Goal: Information Seeking & Learning: Learn about a topic

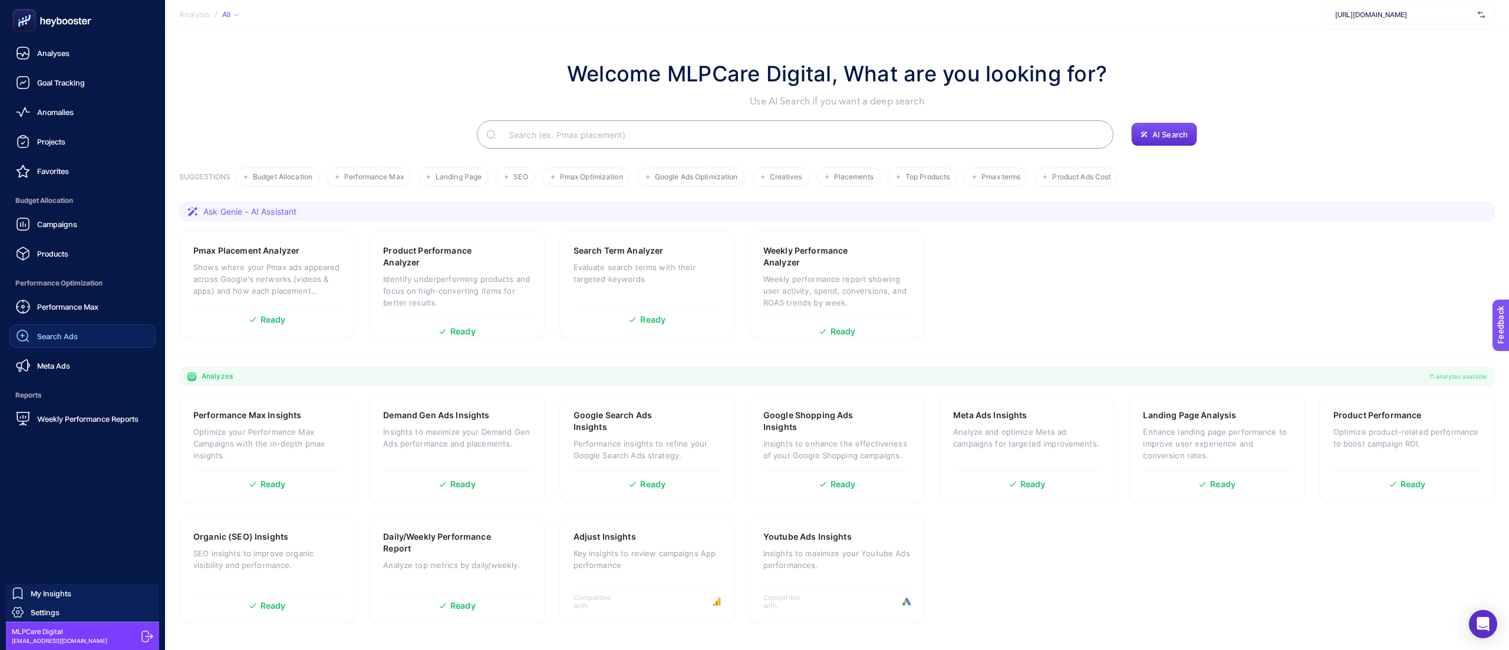
click at [59, 345] on link "Search Ads" at bounding box center [82, 336] width 146 height 24
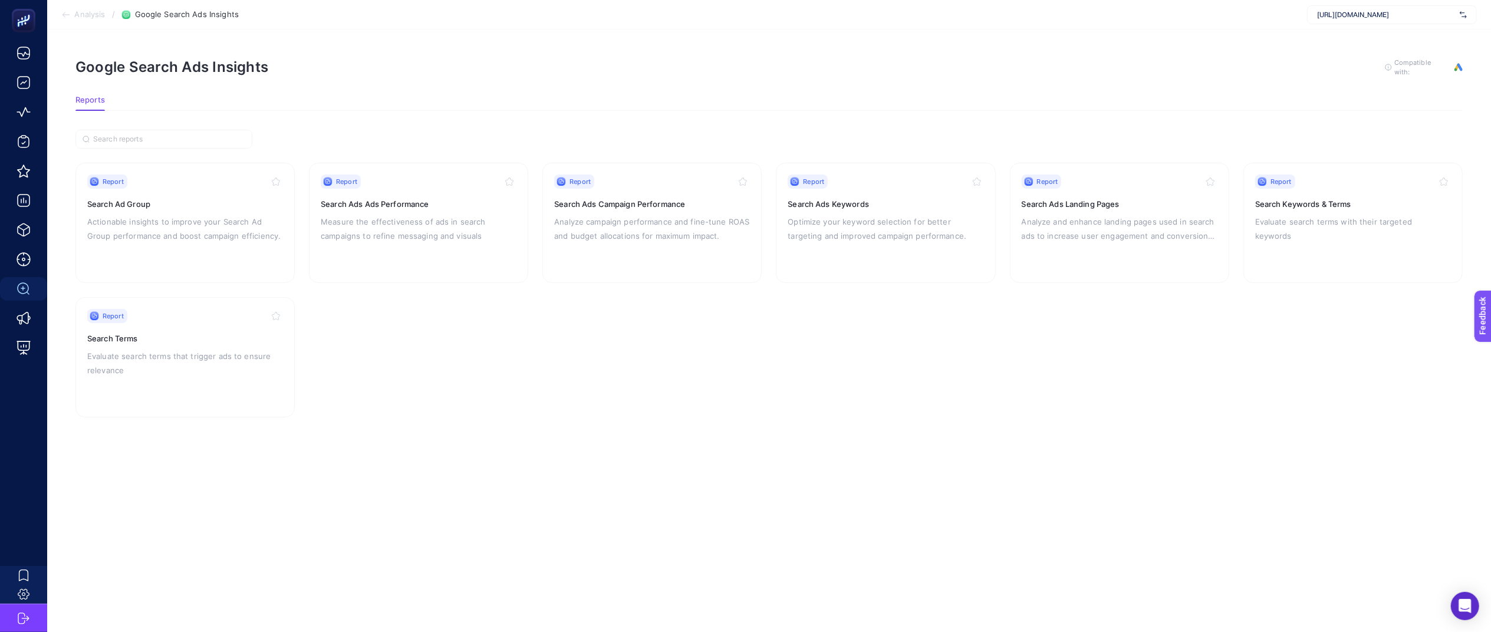
click at [926, 397] on section "Report Search Ad Group Actionable insights to improve your Search Ad Group perf…" at bounding box center [768, 290] width 1387 height 255
click at [687, 223] on p "Analyze campaign performance and fine-tune ROAS and budget allocations for maxi…" at bounding box center [652, 229] width 196 height 28
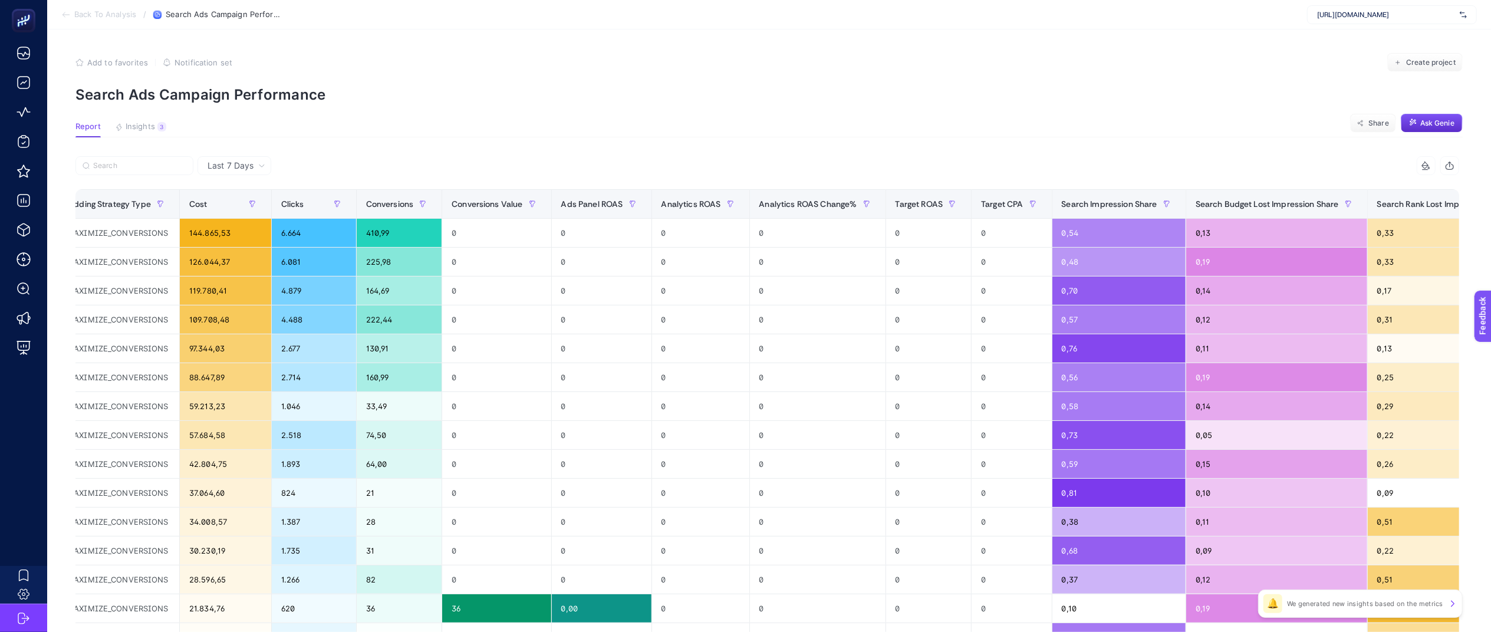
scroll to position [0, 449]
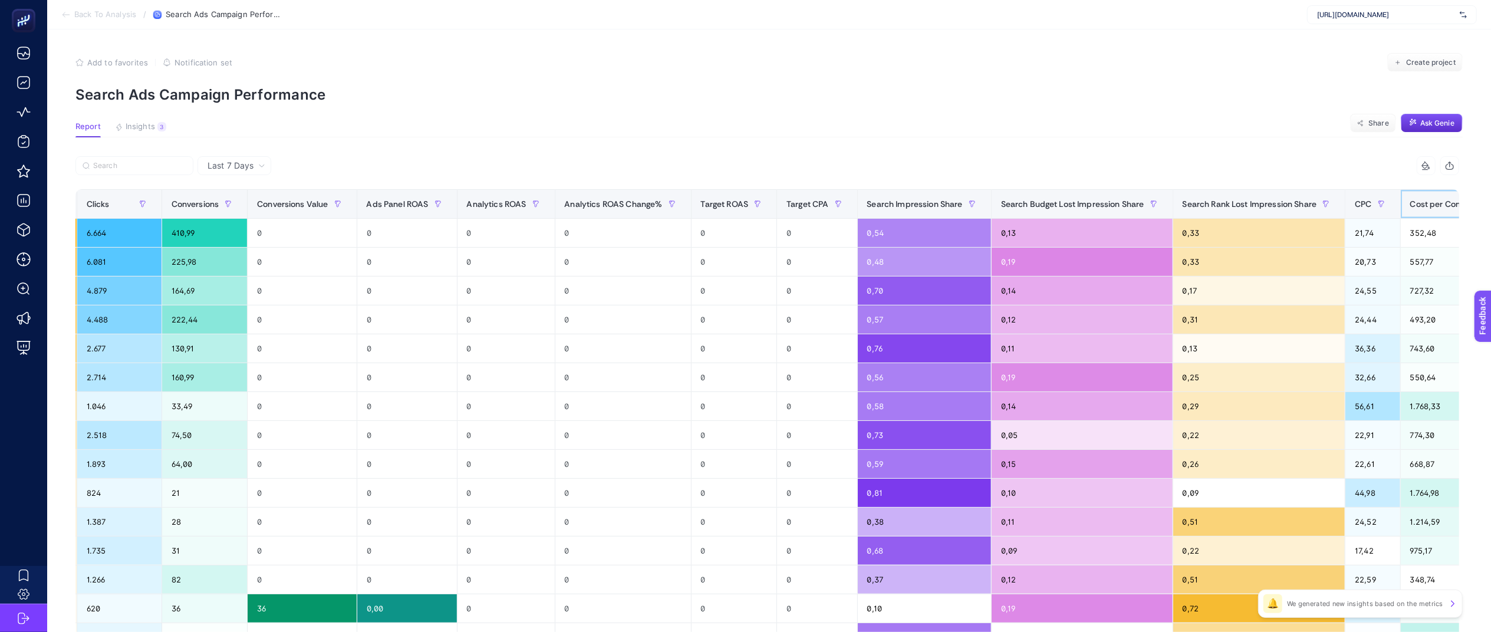
click at [1410, 203] on span "Cost per Conversion" at bounding box center [1449, 203] width 78 height 9
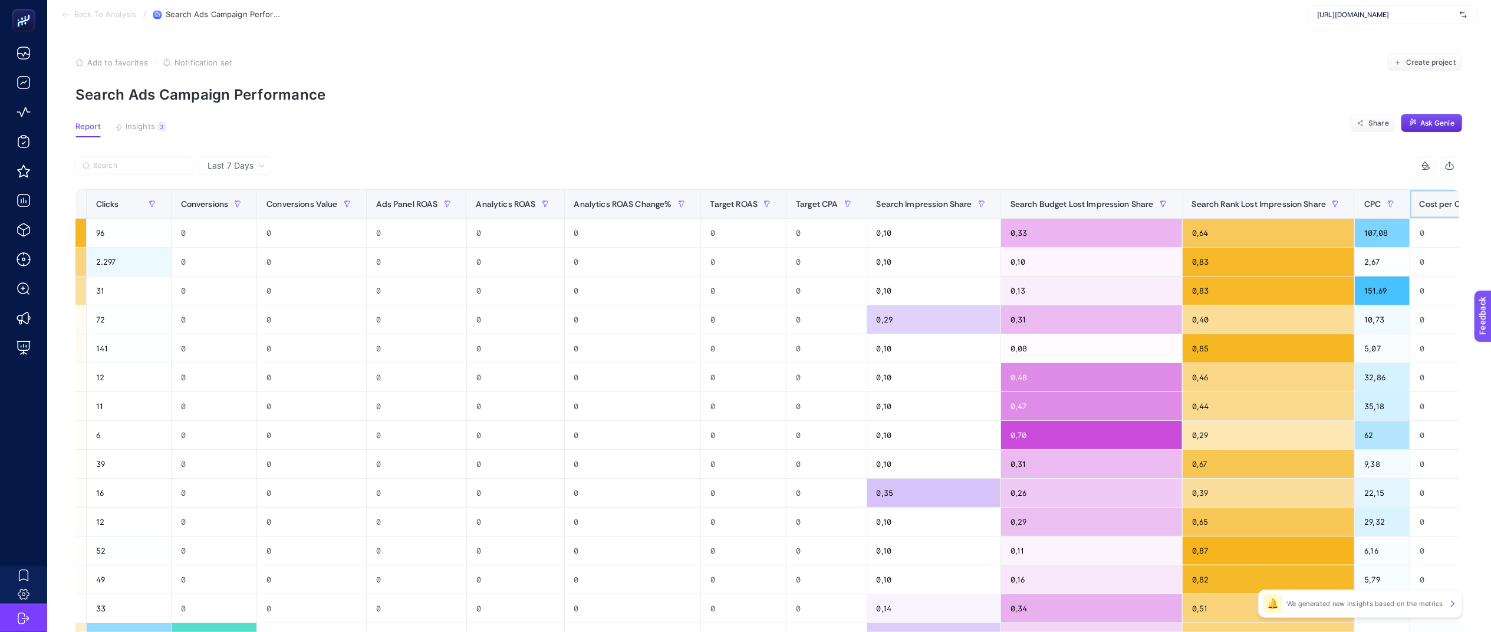
click at [1420, 203] on span "Cost per Conversion" at bounding box center [1459, 203] width 78 height 9
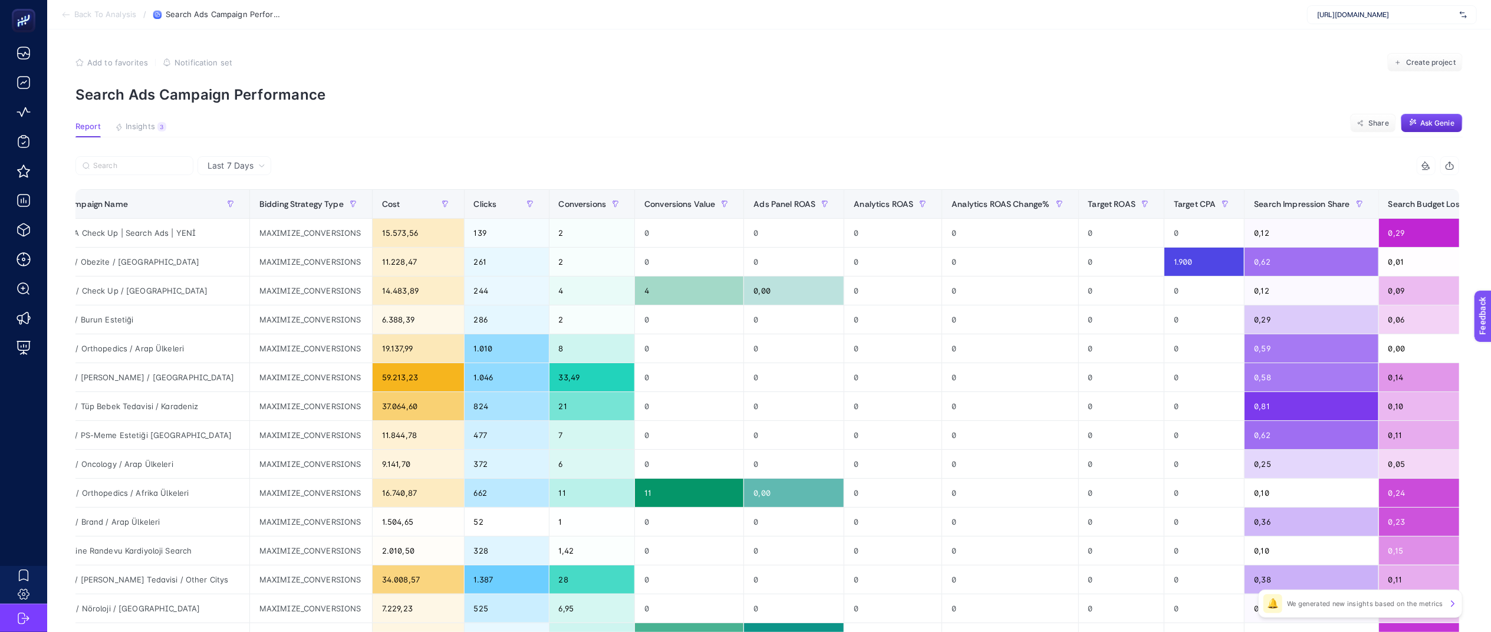
scroll to position [0, 0]
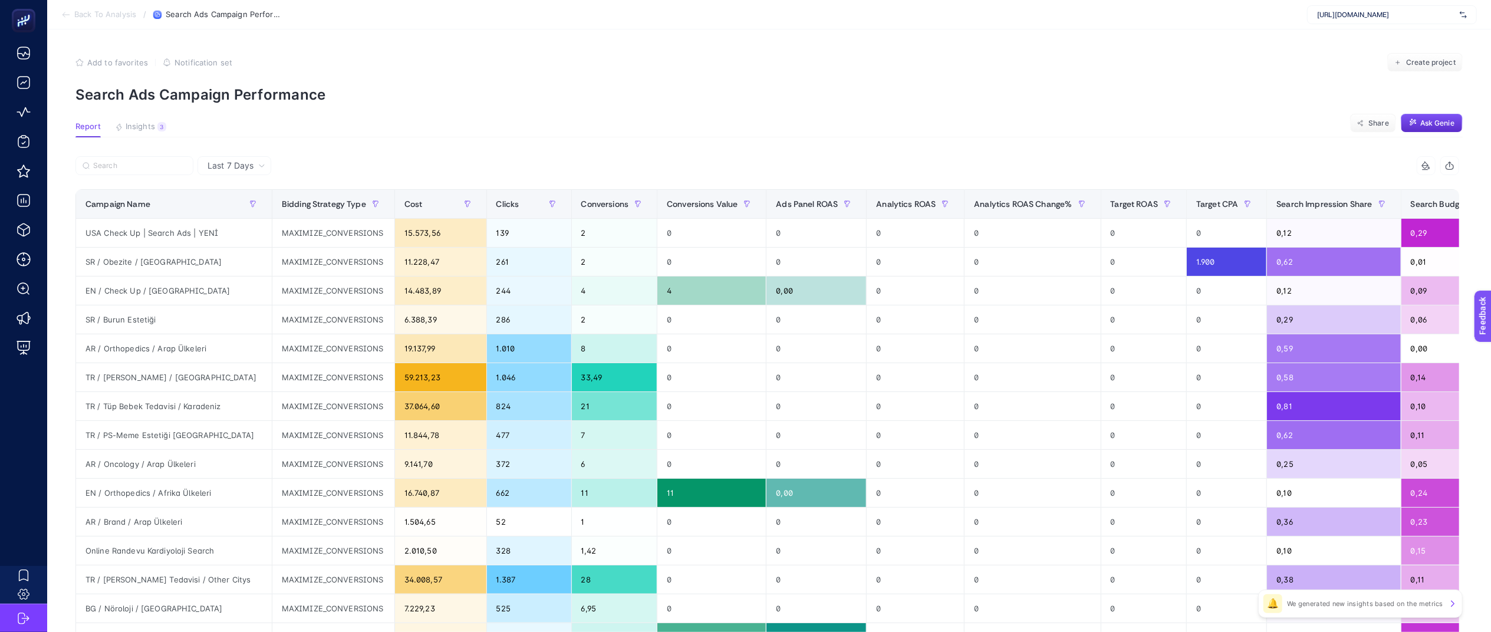
click at [526, 94] on p "Search Ads Campaign Performance" at bounding box center [768, 94] width 1387 height 17
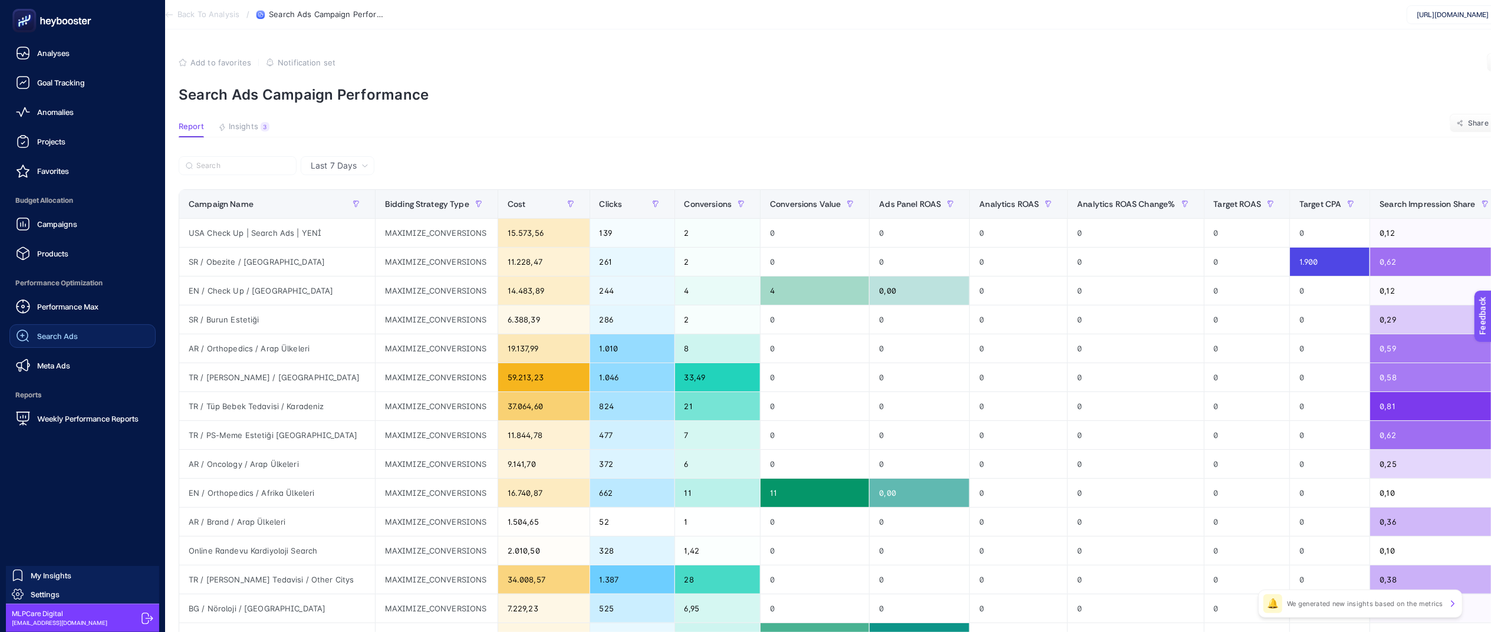
click at [80, 340] on link "Search Ads" at bounding box center [82, 336] width 146 height 24
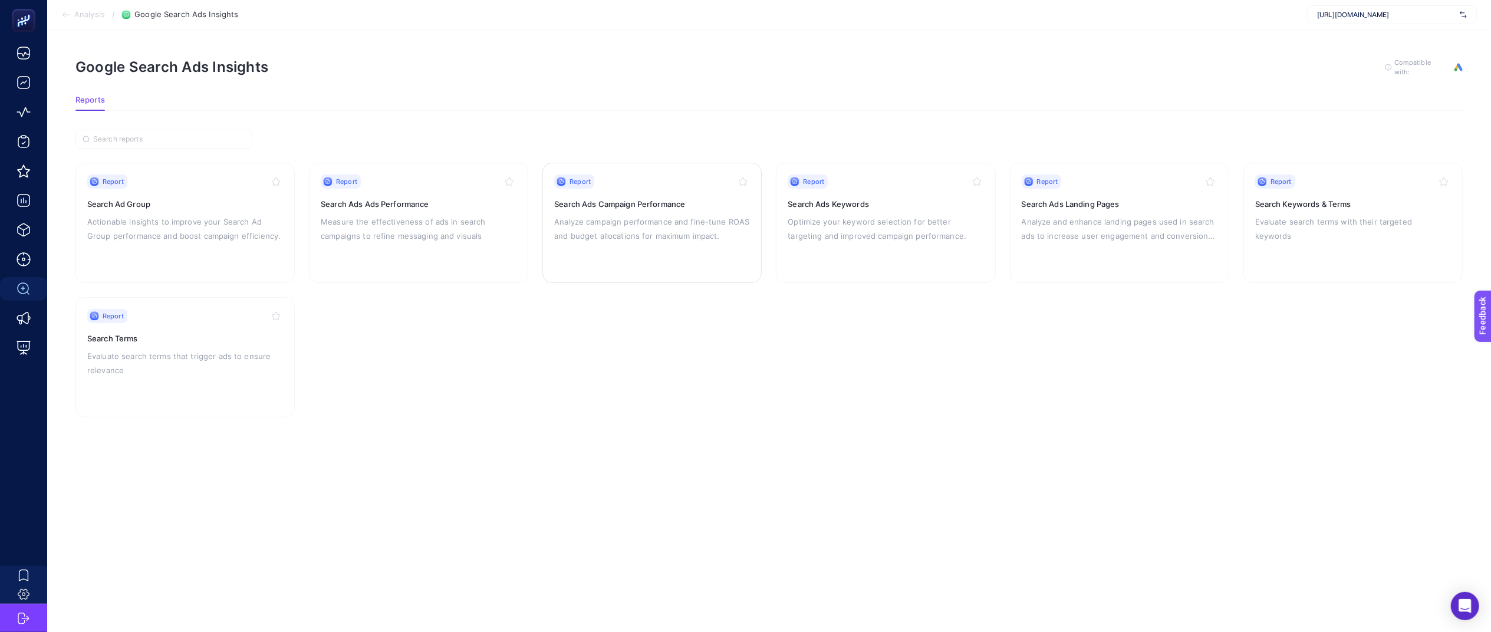
click at [656, 219] on p "Analyze campaign performance and fine-tune ROAS and budget allocations for maxi…" at bounding box center [652, 229] width 196 height 28
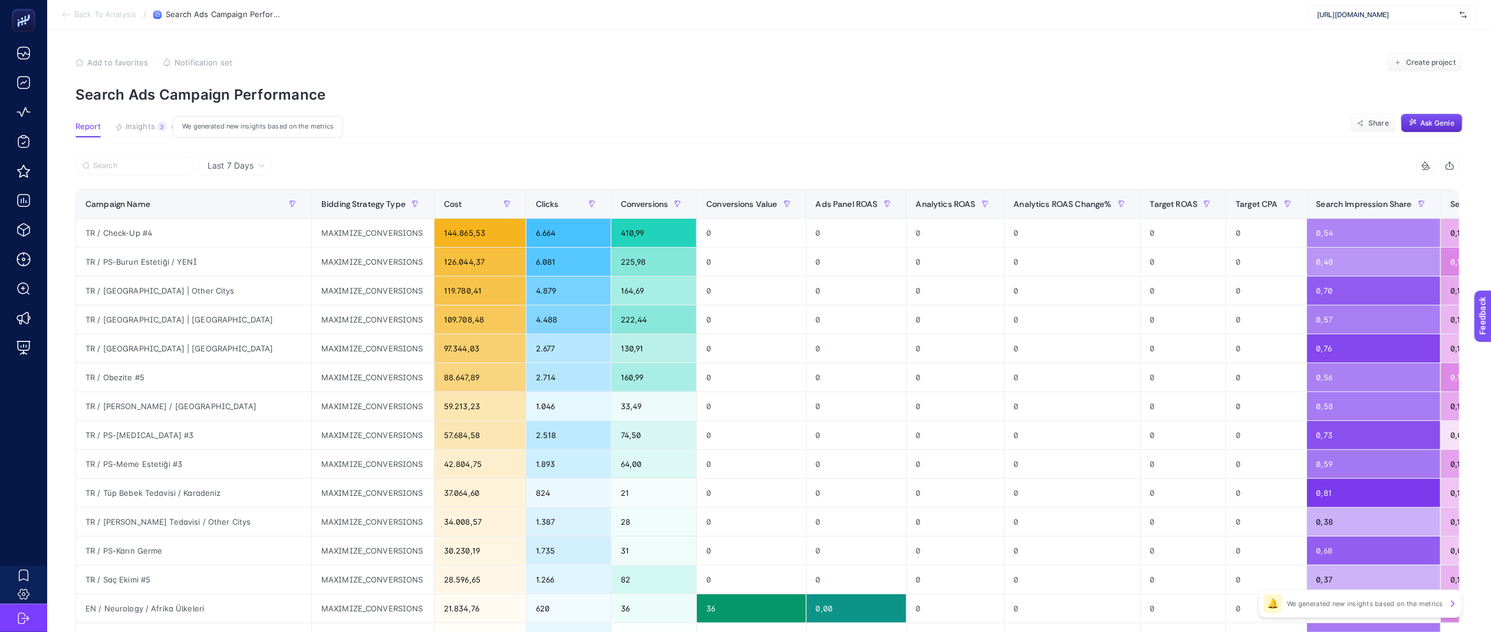
click at [143, 131] on button "Insights 3 We generated new insights based on the metrics" at bounding box center [140, 129] width 51 height 15
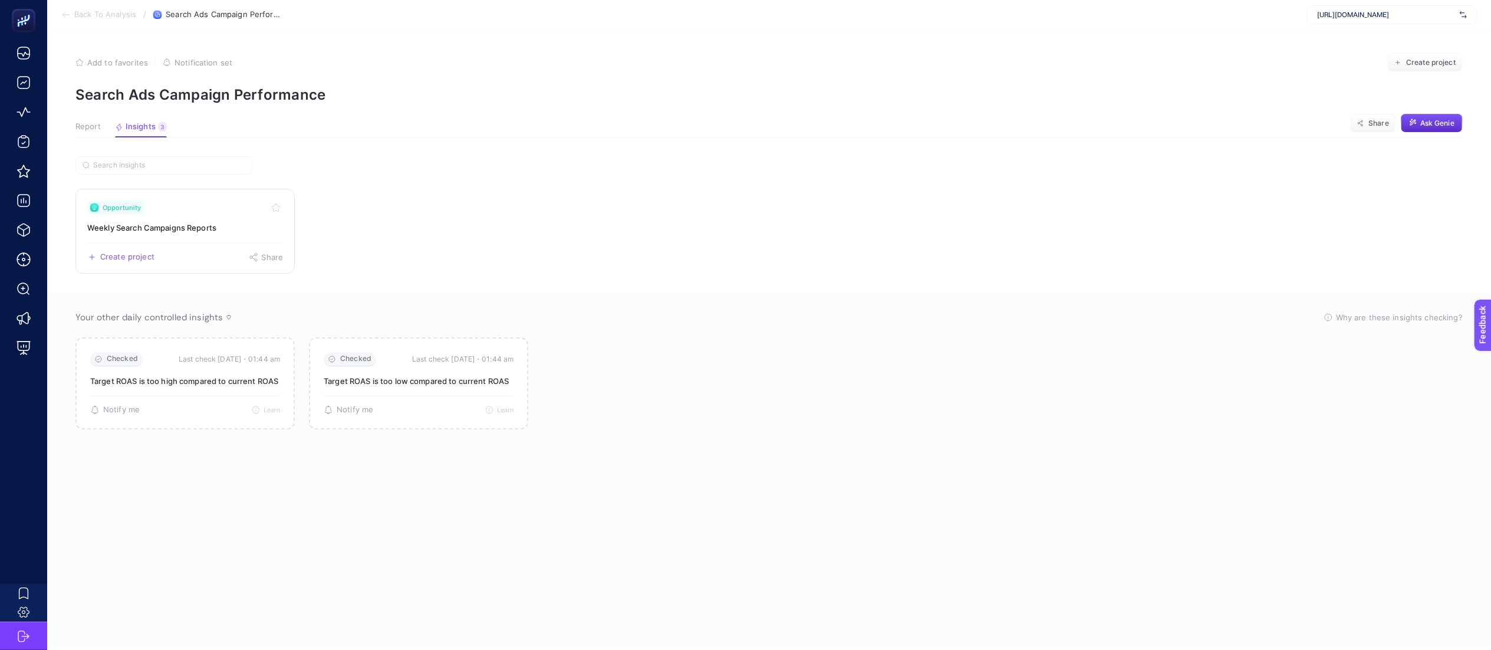
click at [212, 214] on div "Opportunity" at bounding box center [185, 207] width 196 height 14
